Goal: Task Accomplishment & Management: Use online tool/utility

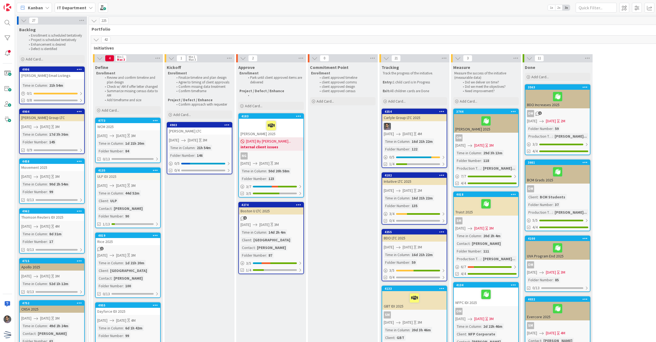
click at [198, 137] on span "[DATE]" at bounding box center [193, 140] width 10 height 6
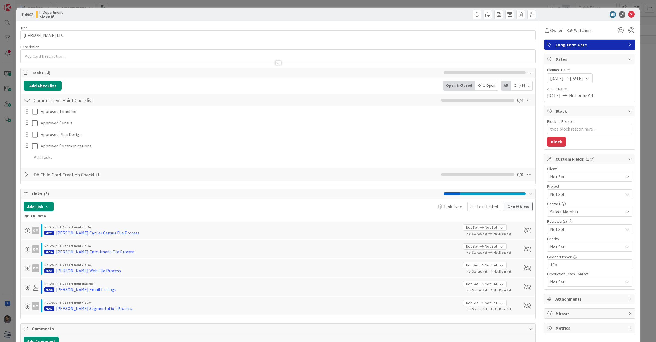
click at [583, 80] on span "[DATE]" at bounding box center [576, 78] width 13 height 7
type textarea "x"
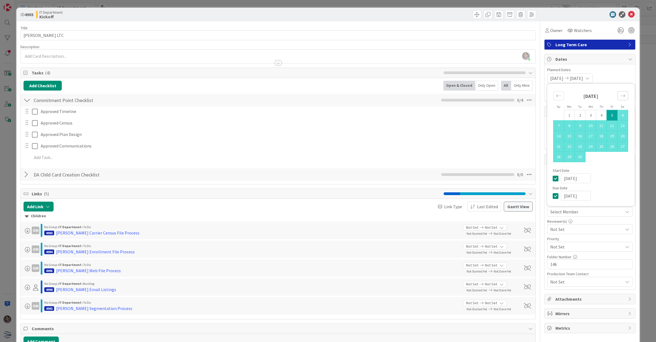
click at [621, 96] on icon "Move forward to switch to the next month." at bounding box center [623, 95] width 5 height 5
click at [609, 144] on td "24" at bounding box center [612, 146] width 11 height 10
type input "[DATE]"
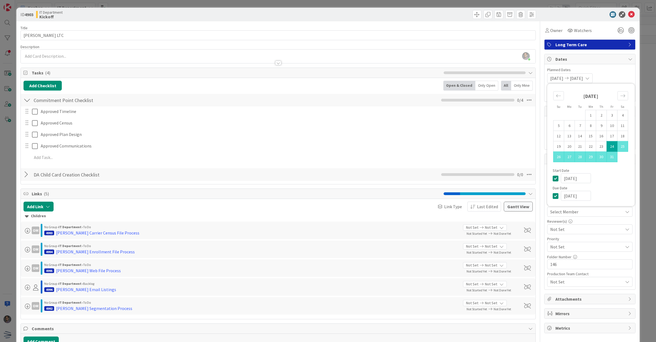
type textarea "x"
click at [553, 80] on span "[DATE]" at bounding box center [557, 78] width 13 height 7
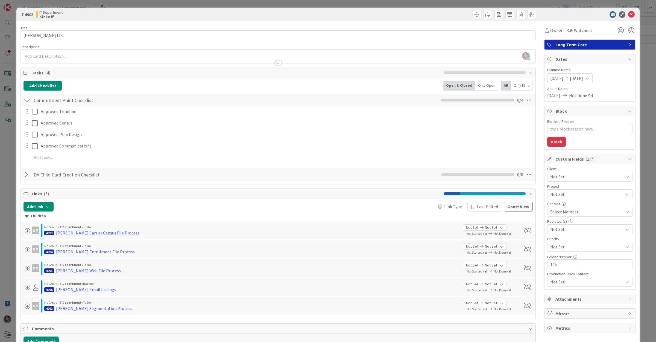
click at [553, 80] on span "[DATE]" at bounding box center [557, 78] width 13 height 7
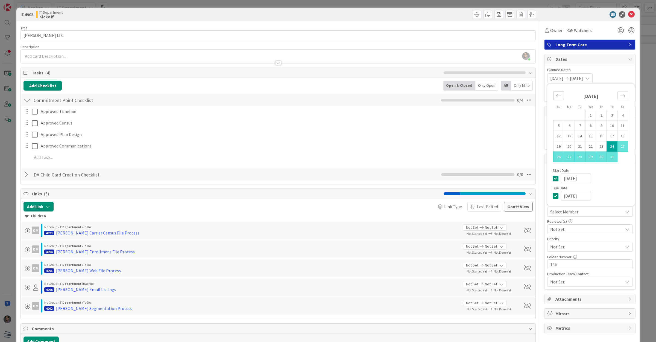
click at [557, 98] on div "Move backward to switch to the previous month." at bounding box center [559, 95] width 11 height 9
click at [609, 116] on td "5" at bounding box center [612, 115] width 11 height 10
type input "[DATE]"
type textarea "x"
click at [621, 98] on icon "Move forward to switch to the next month." at bounding box center [623, 95] width 5 height 5
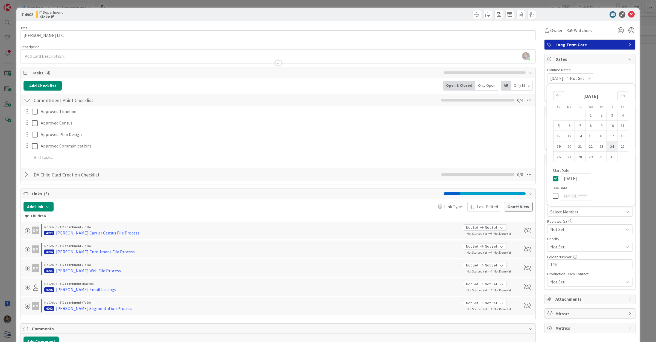
click at [607, 145] on td "24" at bounding box center [612, 146] width 11 height 10
type input "[DATE]"
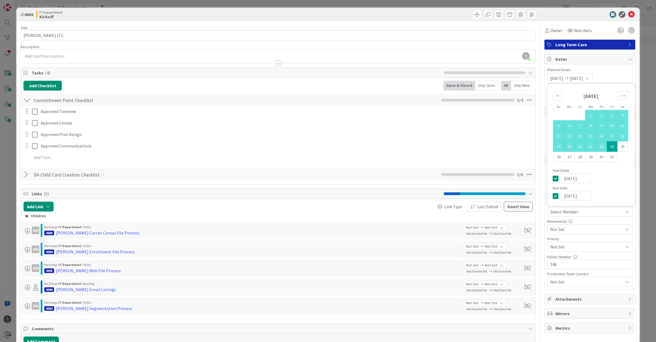
click at [629, 16] on icon at bounding box center [632, 14] width 7 height 7
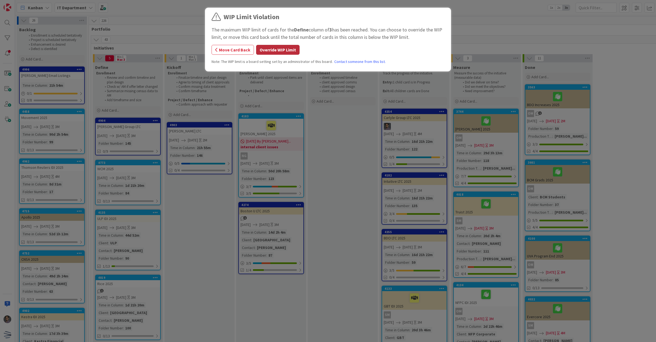
click at [271, 48] on button "Override WIP Limit" at bounding box center [277, 50] width 43 height 10
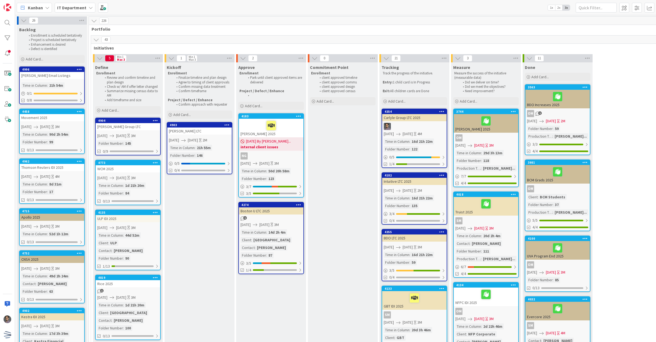
scroll to position [68, 0]
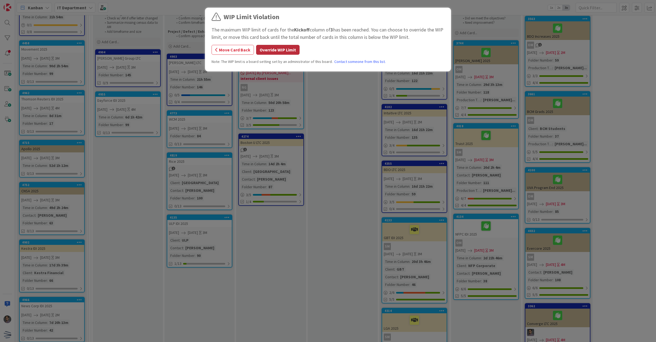
click at [284, 50] on button "Override WIP Limit" at bounding box center [277, 50] width 43 height 10
click at [274, 50] on button "Override WIP Limit" at bounding box center [277, 50] width 43 height 10
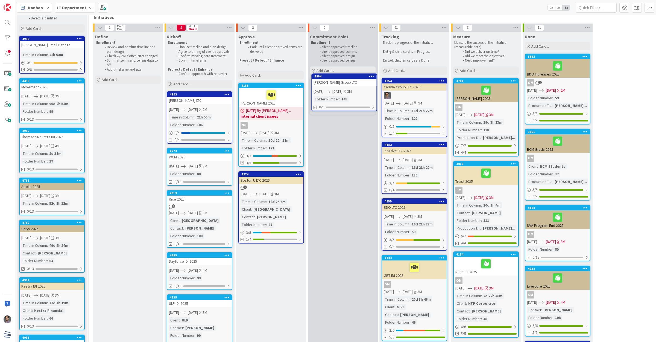
scroll to position [27, 0]
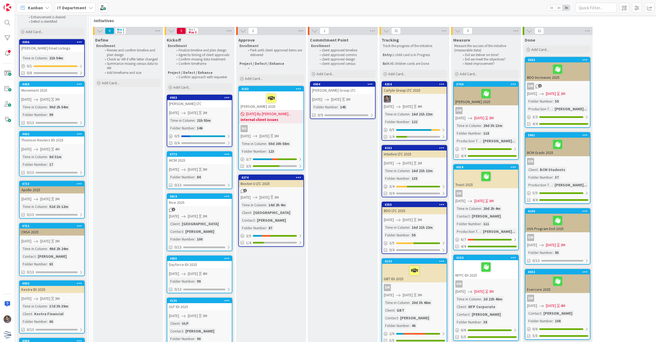
click at [361, 109] on div "Folder Number : 145" at bounding box center [342, 107] width 61 height 6
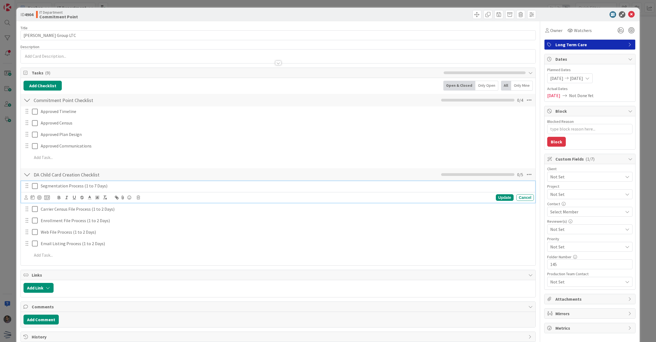
click at [56, 189] on p "Segmentation Process (1 to 7 Days)" at bounding box center [286, 186] width 491 height 6
click at [48, 198] on icon at bounding box center [46, 197] width 5 height 5
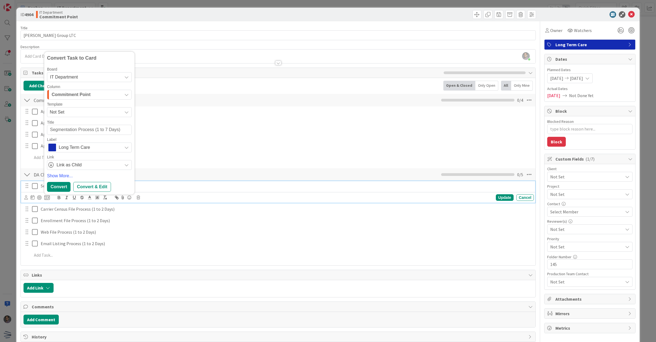
click at [82, 77] on span "IT Department" at bounding box center [84, 77] width 69 height 8
click at [83, 78] on span "IT Department" at bounding box center [84, 77] width 69 height 8
click at [85, 93] on span "Commitment Point" at bounding box center [71, 94] width 39 height 7
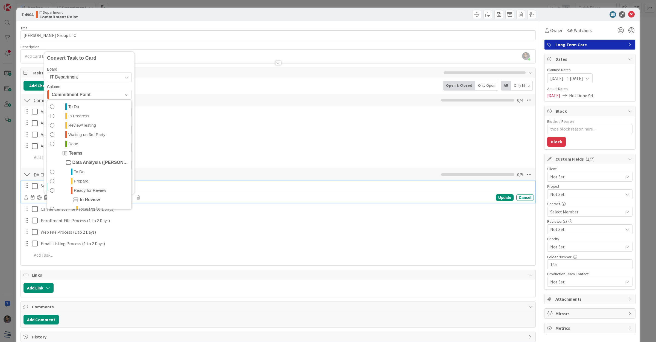
scroll to position [137, 0]
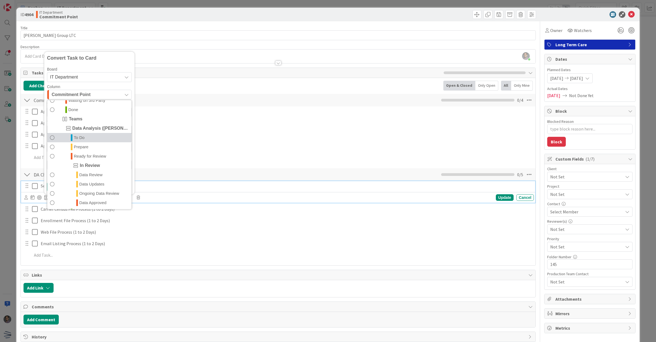
click at [83, 137] on span "To Do" at bounding box center [79, 138] width 11 height 7
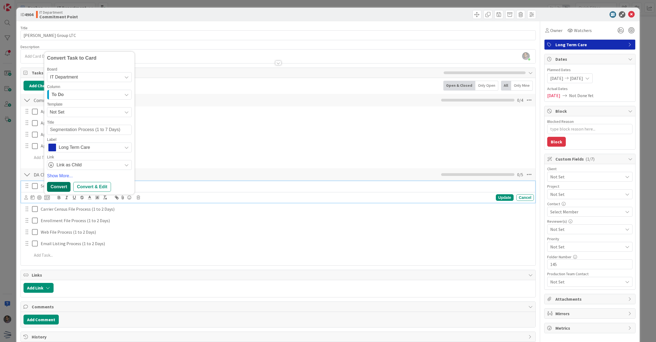
click at [62, 184] on div "Convert" at bounding box center [59, 187] width 24 height 10
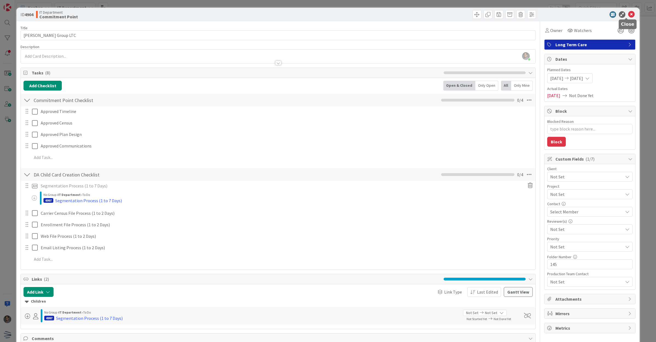
click at [629, 13] on icon at bounding box center [632, 14] width 7 height 7
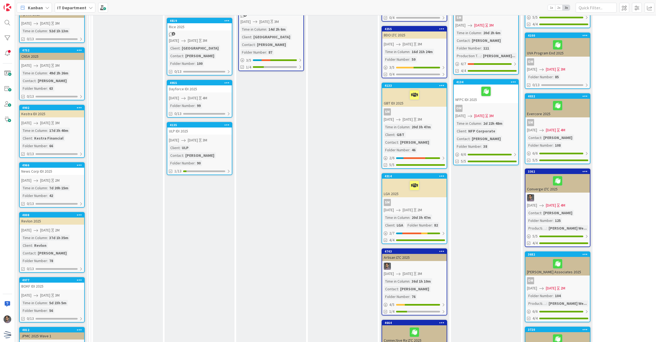
scroll to position [232, 0]
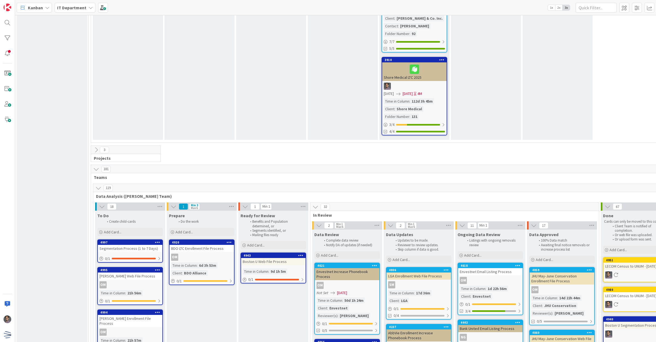
scroll to position [1699, 0]
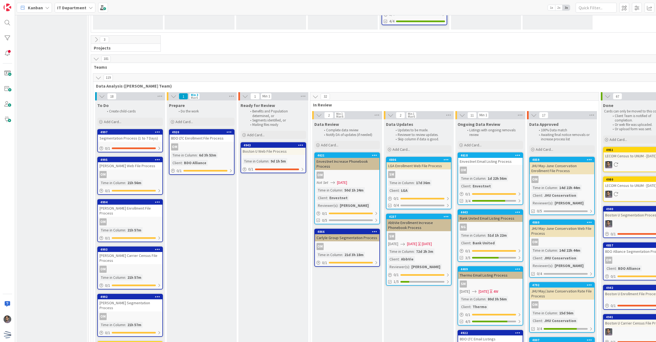
drag, startPoint x: 127, startPoint y: 119, endPoint x: 105, endPoint y: 115, distance: 23.0
click at [105, 130] on div "4997" at bounding box center [131, 132] width 62 height 4
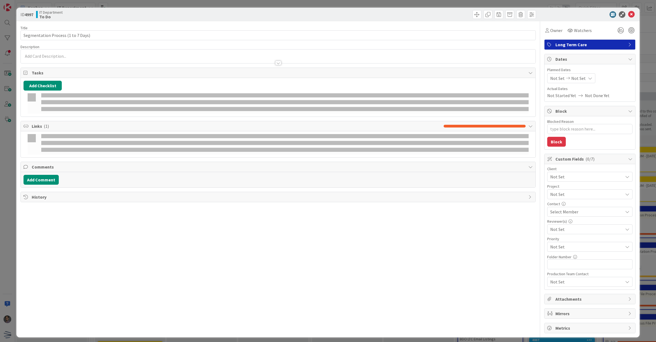
type textarea "x"
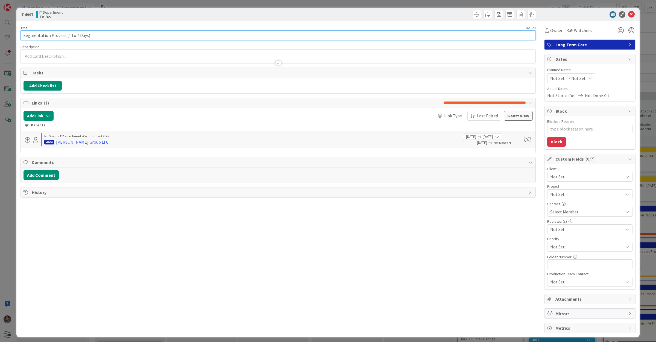
click at [24, 34] on input "Segmentation Process (1 to 7 Days)" at bounding box center [279, 35] width 516 height 10
type input "[PERSON_NAME] Group Segmentation Process (1 to 7 Days)"
type textarea "x"
type input "[PERSON_NAME] Group Segmentation Process (1 to 7 Da"
type textarea "x"
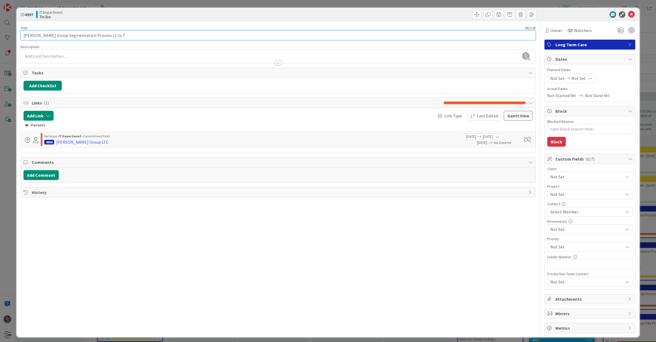
type input "[PERSON_NAME] Group Segmentation Process (1 to 7"
type textarea "x"
type input "[PERSON_NAME] Group Segmentation Process"
type textarea "x"
type input "[PERSON_NAME] Group Segmentation Process"
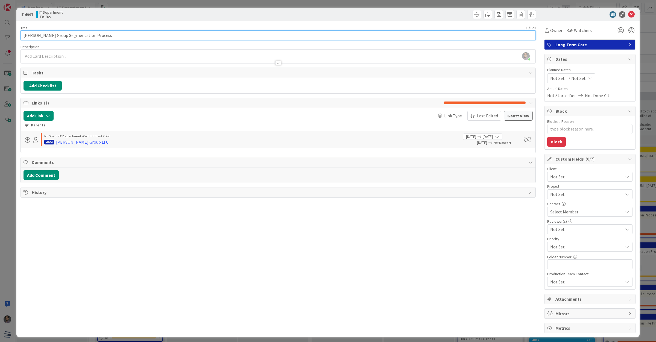
type textarea "x"
type input "[PERSON_NAME] Group Segmentation Process"
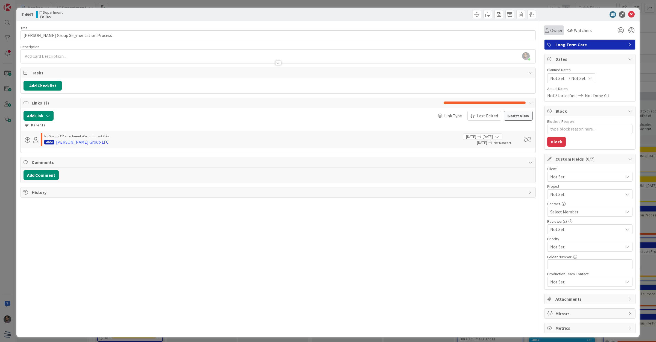
click at [552, 27] on span "Owner" at bounding box center [557, 30] width 12 height 7
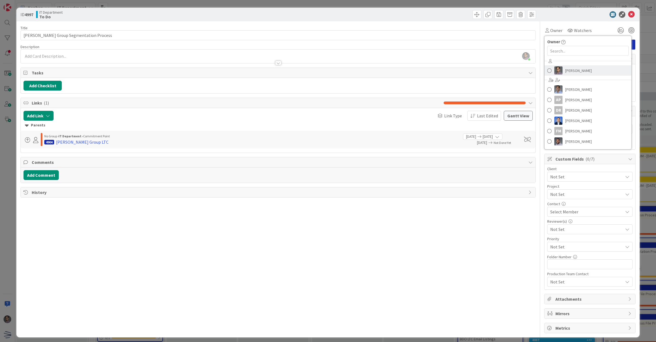
click at [566, 74] on span "[PERSON_NAME]" at bounding box center [579, 70] width 27 height 8
type textarea "x"
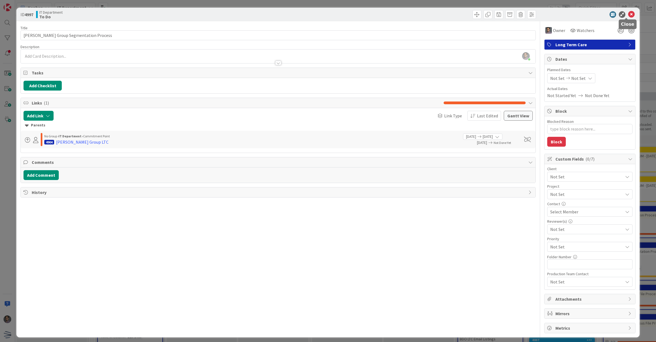
click at [629, 13] on icon at bounding box center [632, 14] width 7 height 7
